Goal: Task Accomplishment & Management: Use online tool/utility

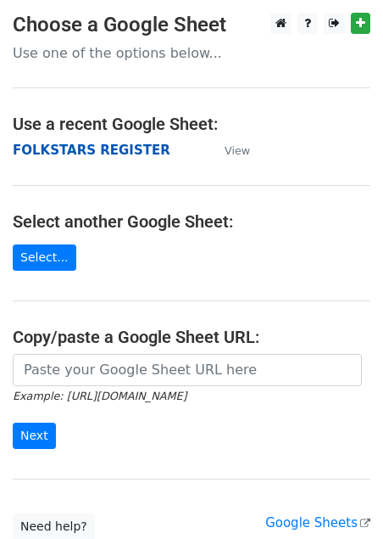
click at [128, 144] on strong "FOLKSTARS REGISTER" at bounding box center [92, 150] width 158 height 15
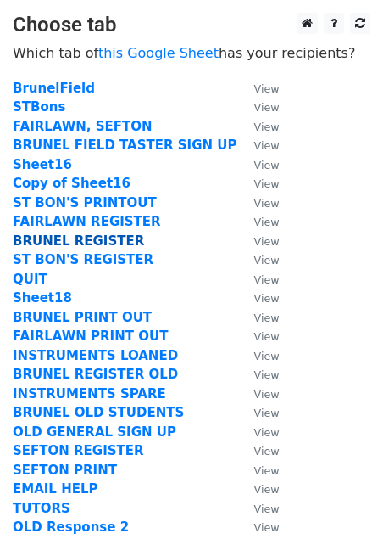
click at [92, 238] on strong "BRUNEL REGISTER" at bounding box center [78, 240] width 131 height 15
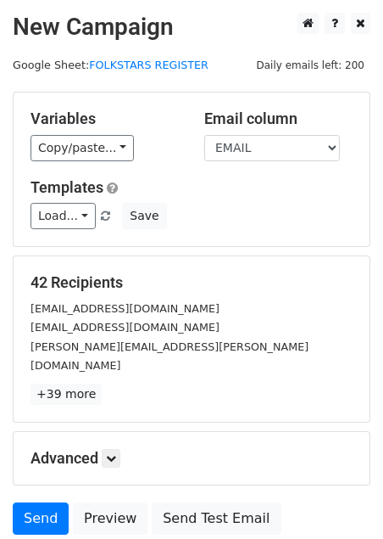
click at [95, 329] on small "Shalini_santhakumaran@hotmail.com" at bounding box center [125, 327] width 189 height 13
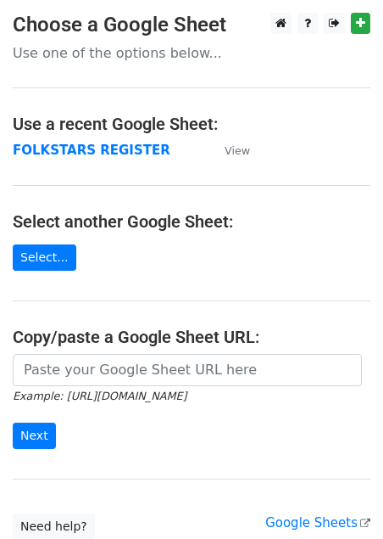
click at [101, 137] on main "Choose a Google Sheet Use one of the options below... Use a recent Google Sheet…" at bounding box center [191, 276] width 383 height 527
click at [63, 149] on strong "FOLKSTARS REGISTER" at bounding box center [92, 150] width 158 height 15
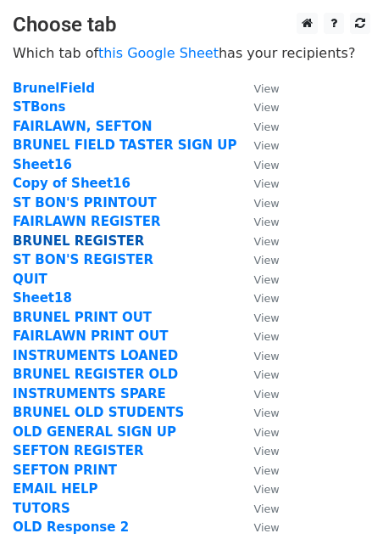
click at [63, 233] on strong "BRUNEL REGISTER" at bounding box center [78, 240] width 131 height 15
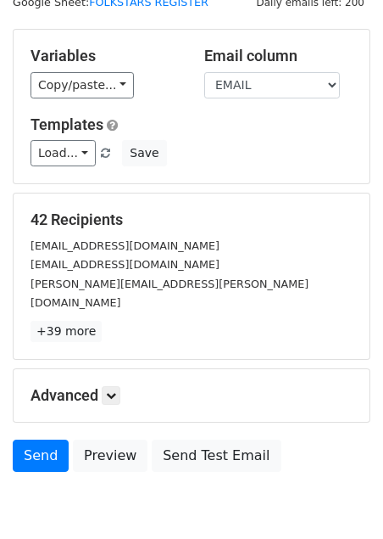
scroll to position [62, 0]
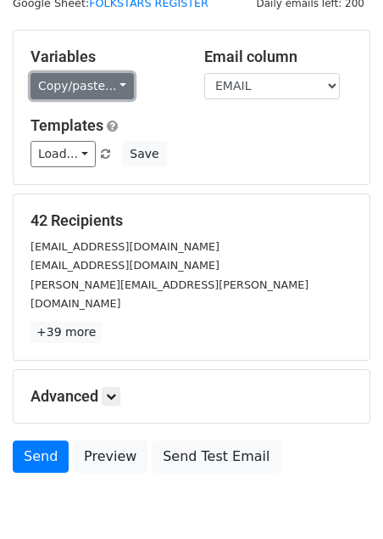
click at [119, 89] on link "Copy/paste..." at bounding box center [82, 86] width 103 height 26
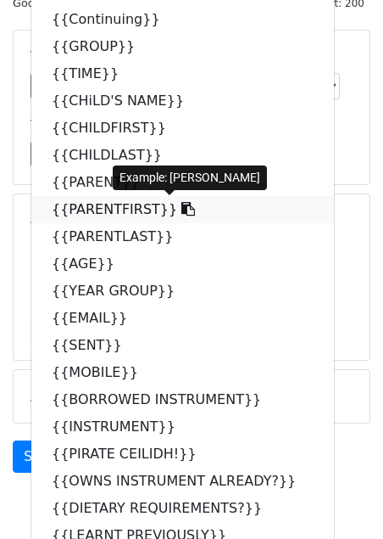
click at [89, 206] on link "{{PARENTFIRST}}" at bounding box center [182, 209] width 303 height 27
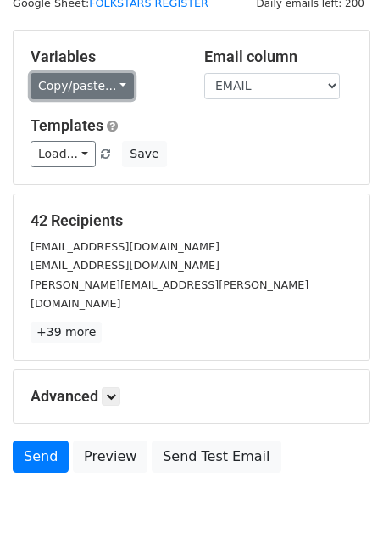
click at [116, 89] on link "Copy/paste..." at bounding box center [82, 86] width 103 height 26
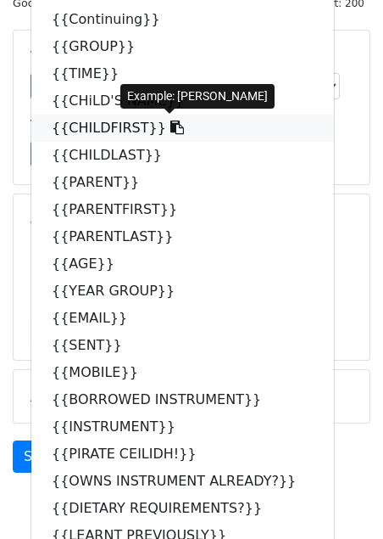
click at [108, 123] on link "{{CHILDFIRST}}" at bounding box center [182, 128] width 303 height 27
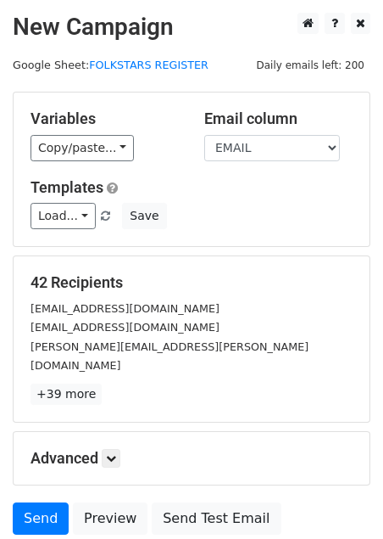
scroll to position [120, 0]
